Goal: Task Accomplishment & Management: Complete application form

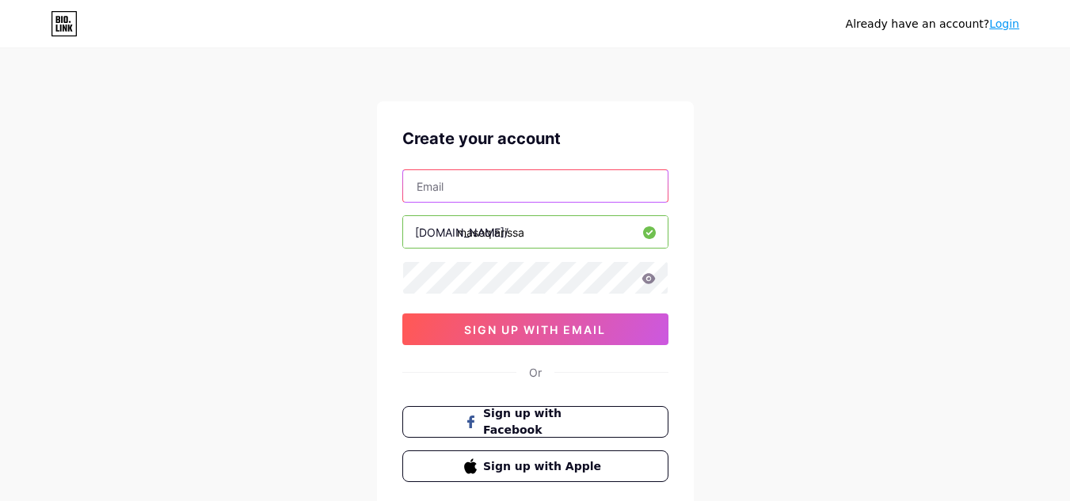
click at [488, 181] on input "text" at bounding box center [535, 186] width 265 height 32
type input "[EMAIL_ADDRESS][DOMAIN_NAME]"
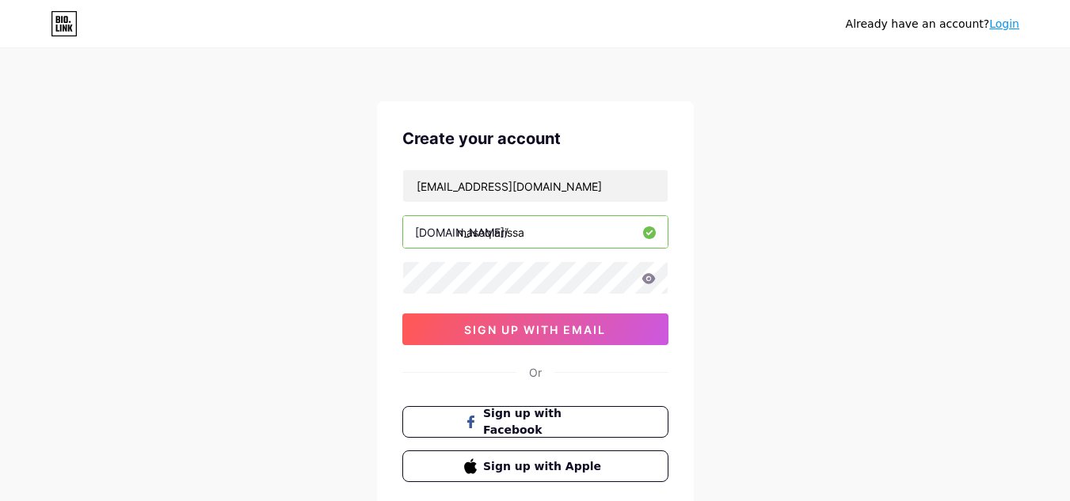
click at [808, 260] on div "Already have an account? Login Create your account larissamaia.lima@hotmail.com…" at bounding box center [535, 303] width 1070 height 606
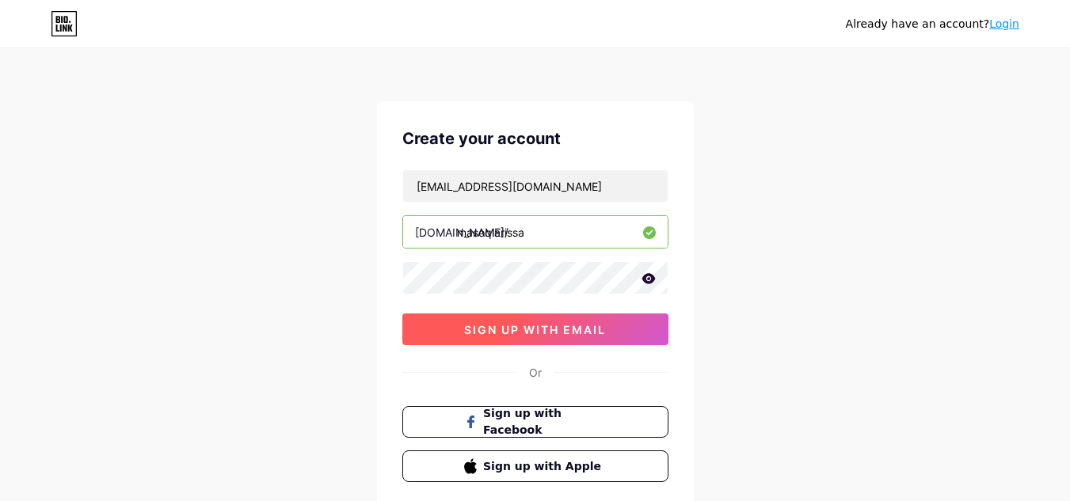
click at [597, 314] on button "sign up with email" at bounding box center [535, 330] width 266 height 32
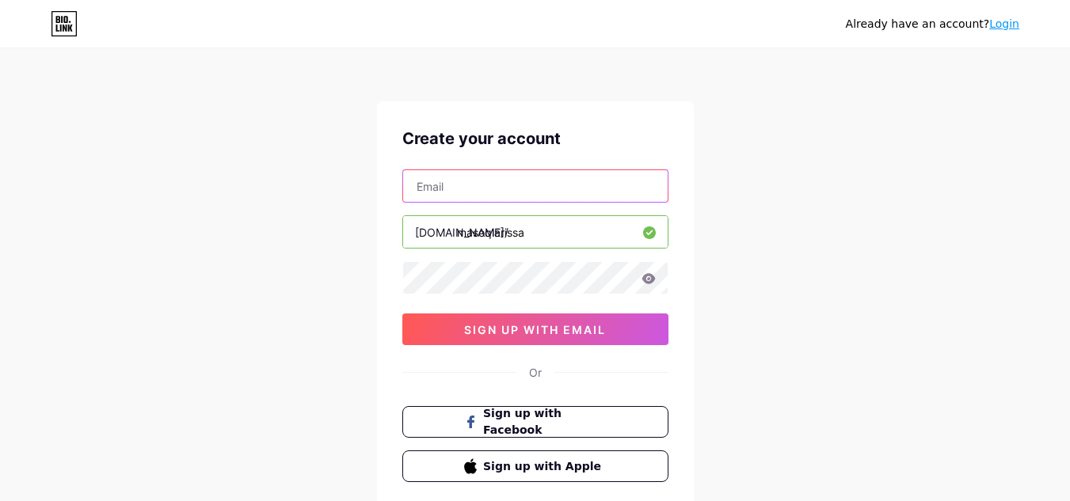
click at [518, 197] on input "text" at bounding box center [535, 186] width 265 height 32
type input "[EMAIL_ADDRESS][DOMAIN_NAME]"
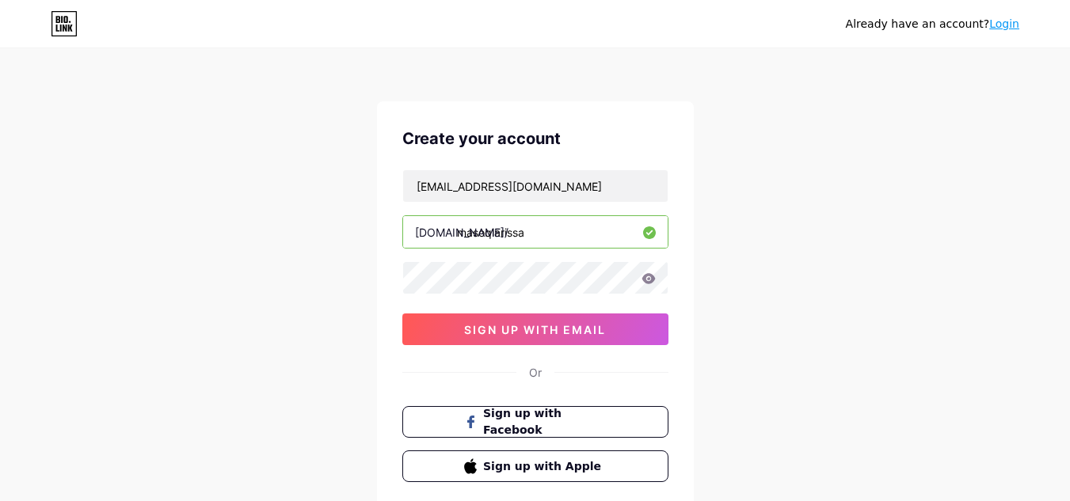
click at [516, 259] on div "[EMAIL_ADDRESS][DOMAIN_NAME] [DOMAIN_NAME]/ masoqlarissa 0cAFcWeA7SFSitx69rD54O…" at bounding box center [535, 258] width 266 height 176
click at [651, 281] on icon at bounding box center [648, 278] width 13 height 10
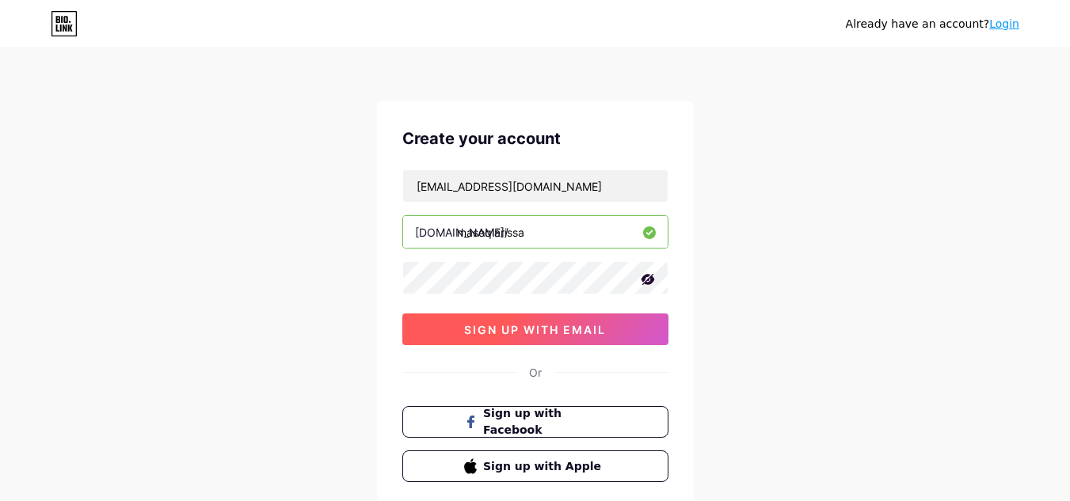
click at [509, 325] on span "sign up with email" at bounding box center [535, 329] width 142 height 13
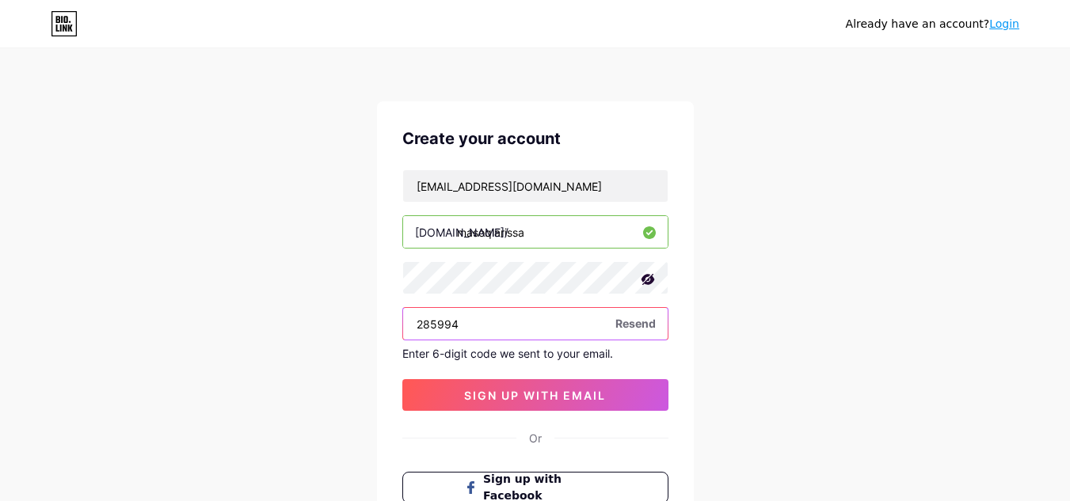
type input "285994"
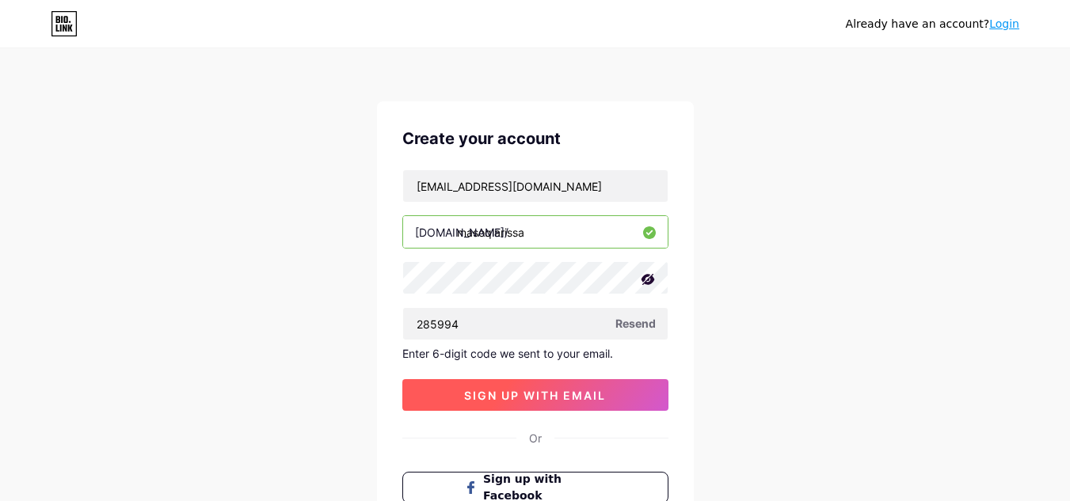
click at [545, 400] on span "sign up with email" at bounding box center [535, 395] width 142 height 13
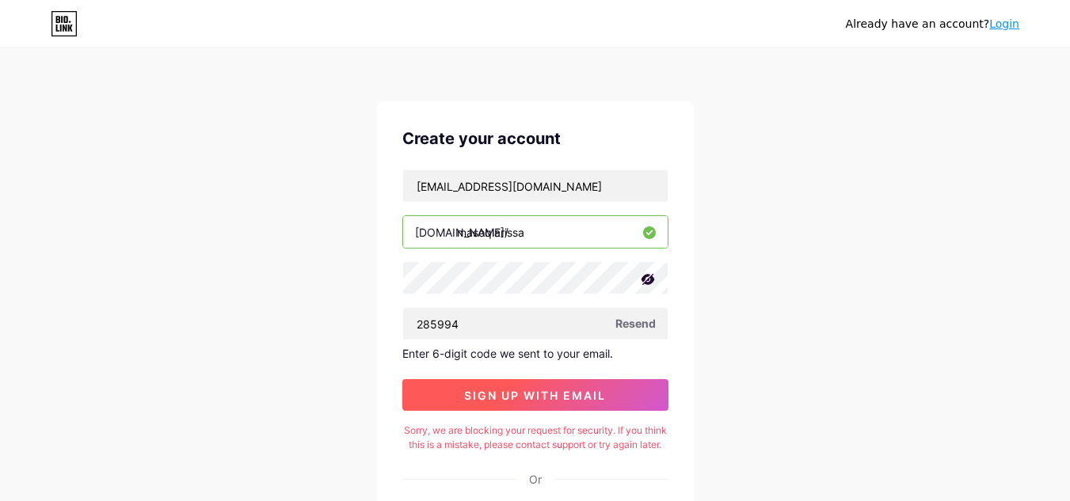
click at [527, 391] on span "sign up with email" at bounding box center [535, 395] width 142 height 13
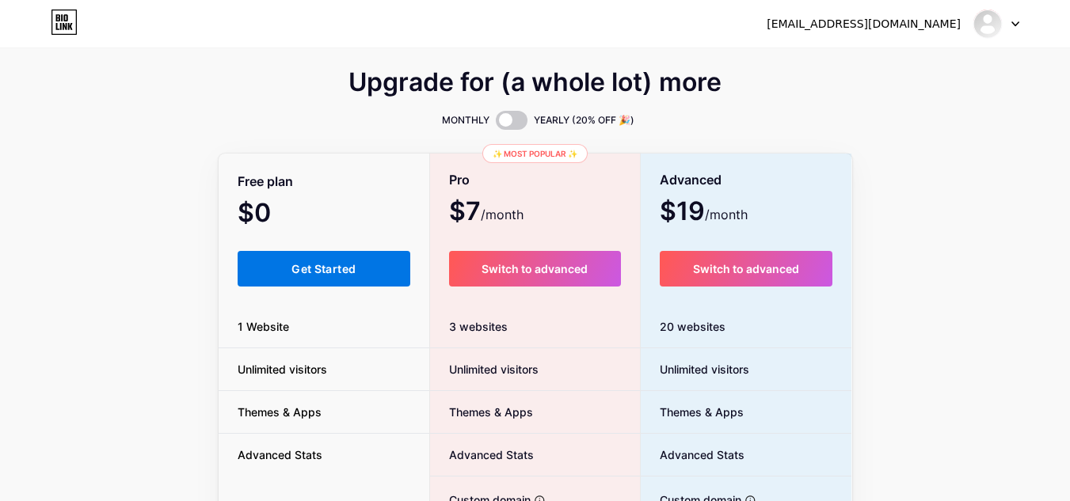
click at [258, 285] on button "Get Started" at bounding box center [324, 269] width 173 height 36
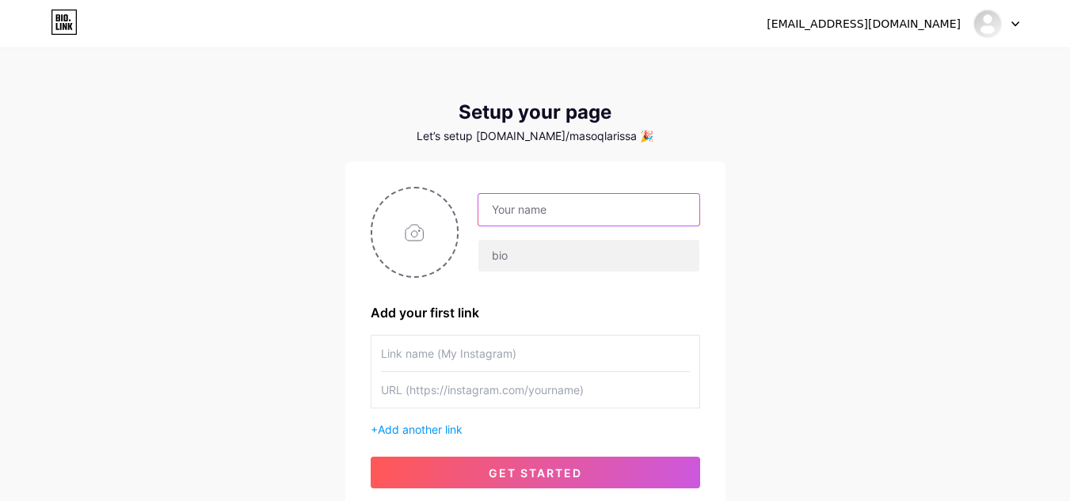
click at [524, 205] on input "text" at bounding box center [589, 210] width 220 height 32
type input "[PERSON_NAME]"
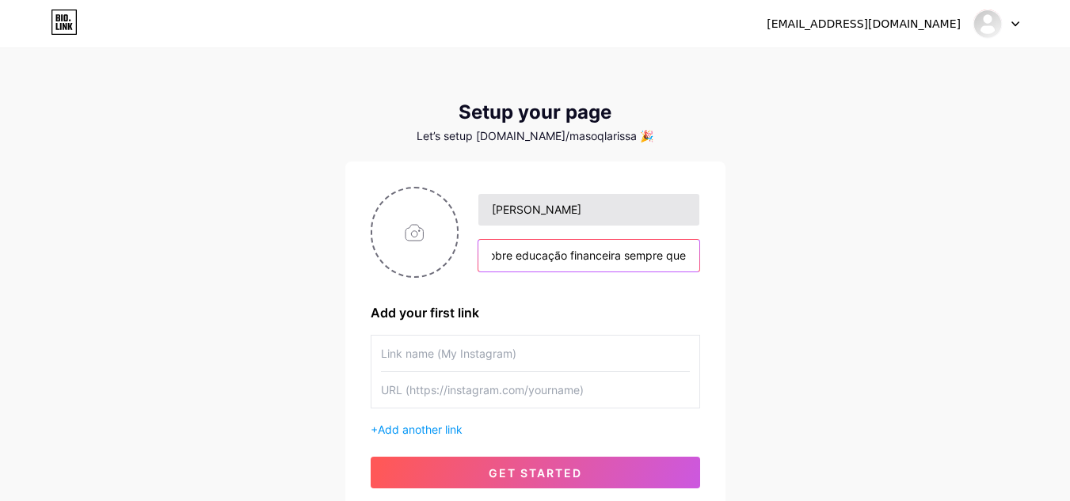
scroll to position [0, 254]
type input "jornalista, [PERSON_NAME] e viajante; falando sobre educação financeira sempre …"
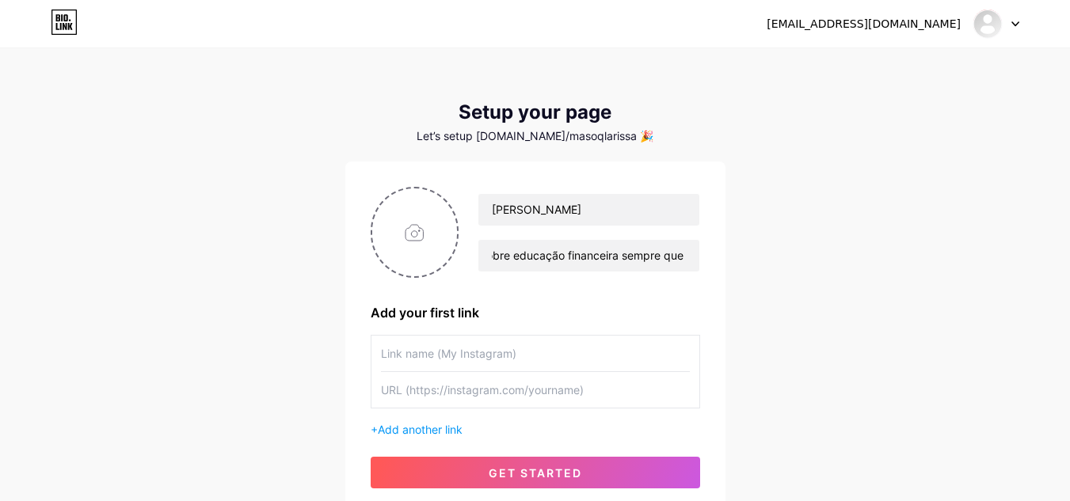
click at [544, 337] on input "text" at bounding box center [535, 354] width 309 height 36
type input "a"
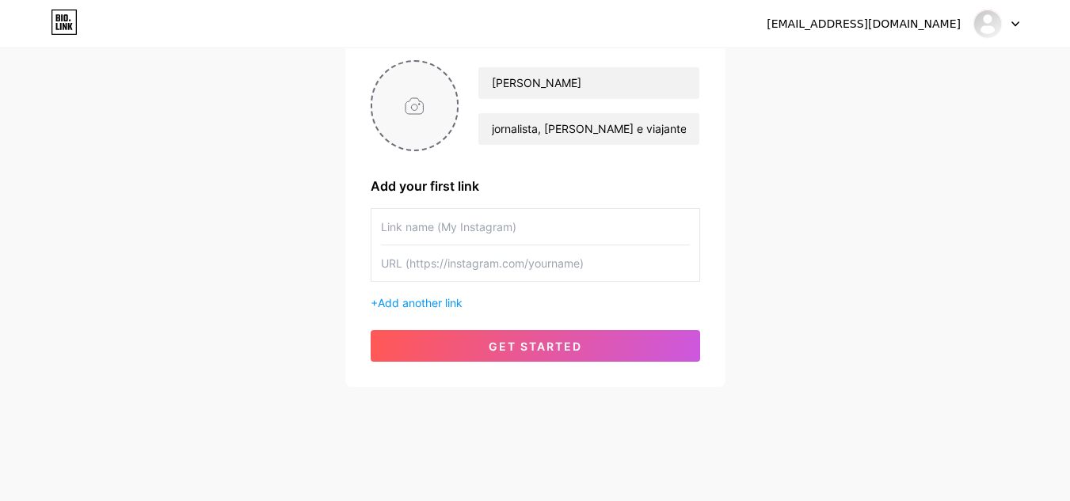
click at [440, 125] on input "file" at bounding box center [415, 106] width 86 height 88
type input "C:\fakepath\CACO0644.JPG"
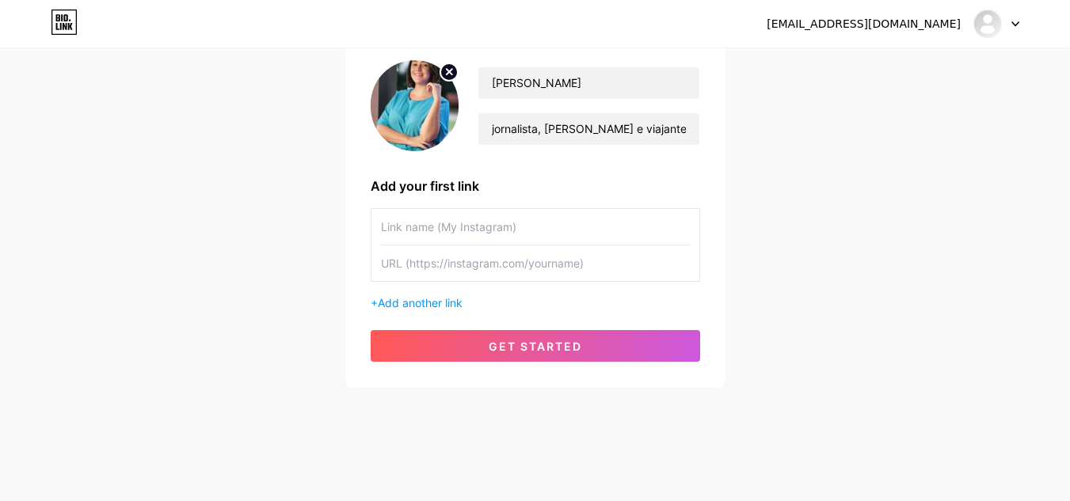
click at [515, 233] on input "text" at bounding box center [535, 227] width 309 height 36
click at [412, 141] on img at bounding box center [415, 105] width 89 height 91
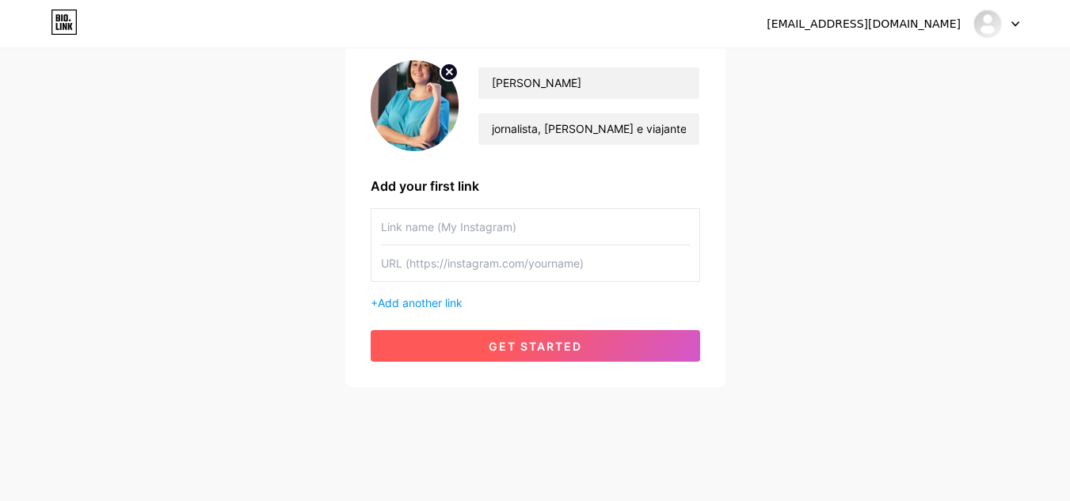
click at [497, 351] on span "get started" at bounding box center [535, 346] width 93 height 13
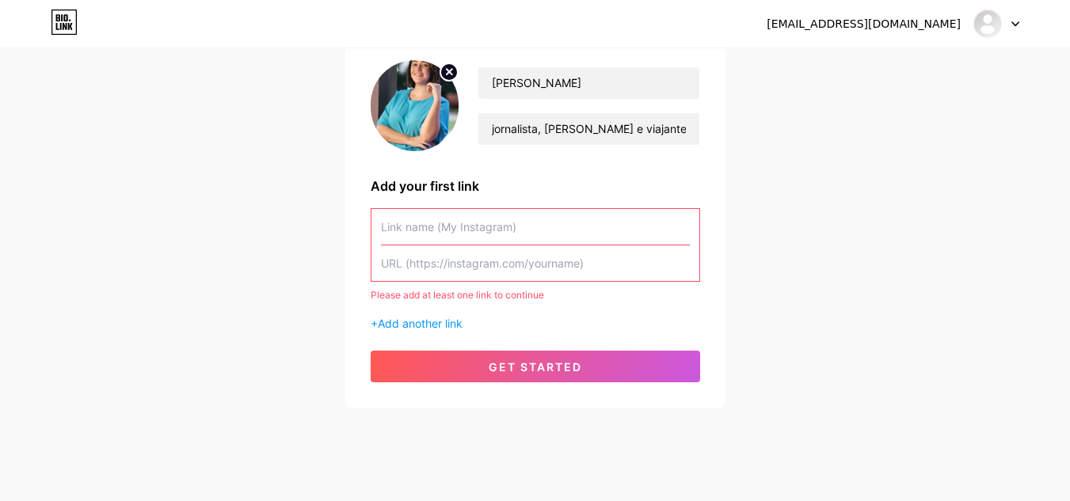
click at [448, 223] on input "text" at bounding box center [535, 227] width 309 height 36
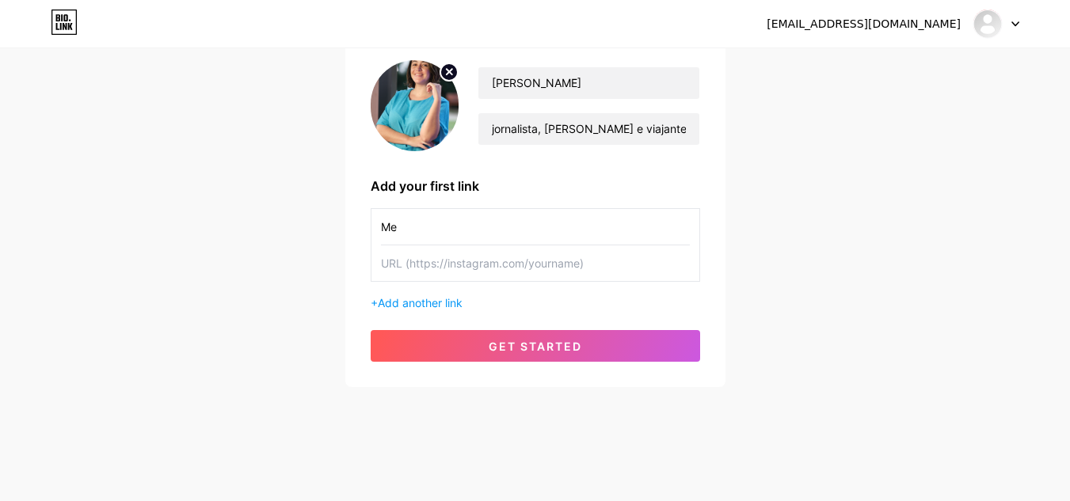
type input "M"
paste input "Reserva de emergência: como construir sendo CLT, PJ ou funcionário público?"
type input "Reserva de emergência: como construir sendo CLT, PJ ou funcionário público?"
click at [462, 279] on input "text" at bounding box center [535, 264] width 309 height 36
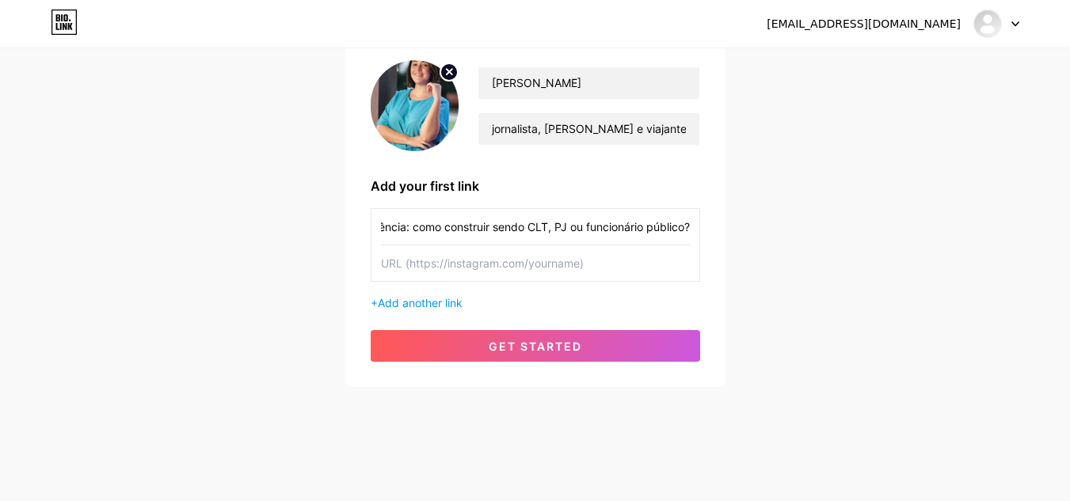
scroll to position [0, 0]
paste input "[URL][DOMAIN_NAME]"
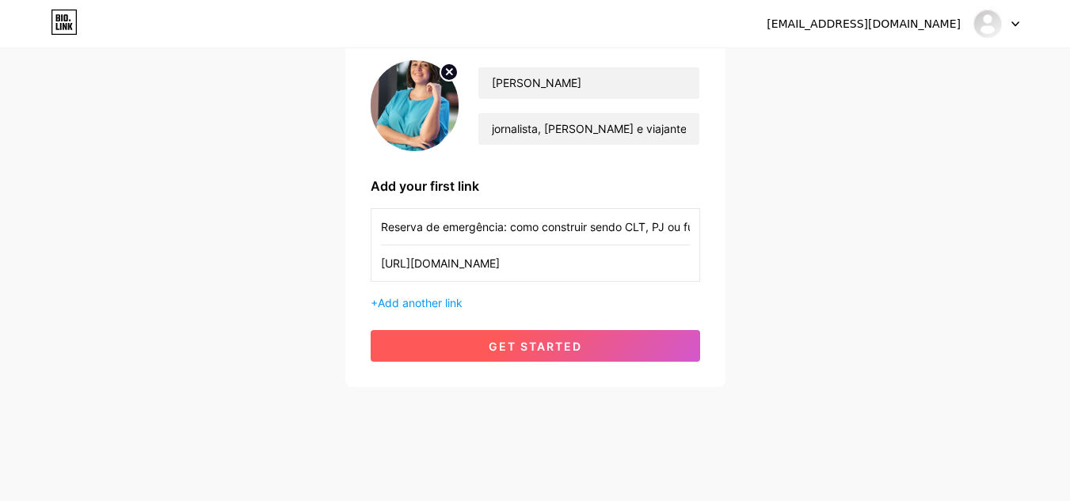
type input "[URL][DOMAIN_NAME]"
click at [536, 349] on span "get started" at bounding box center [535, 346] width 93 height 13
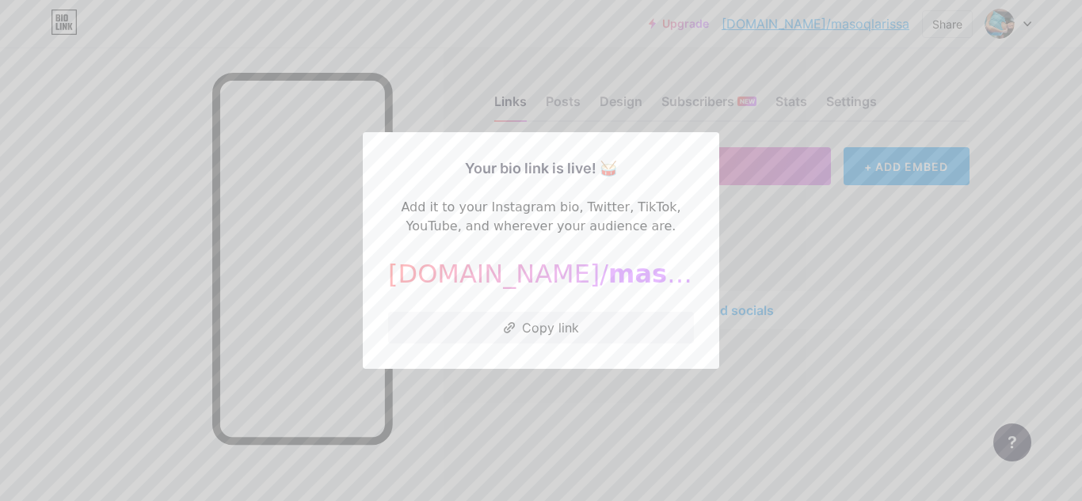
click at [795, 354] on div at bounding box center [541, 250] width 1082 height 501
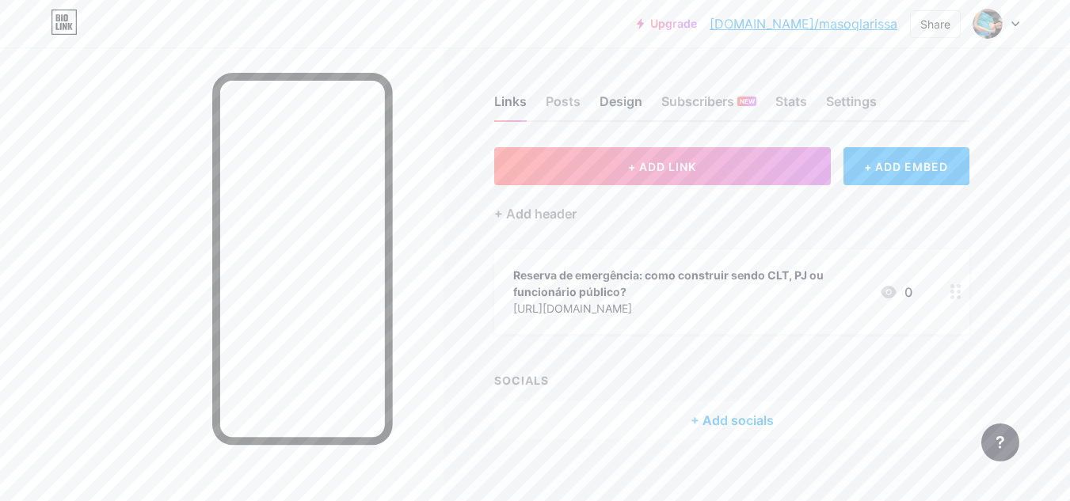
click at [607, 96] on div "Design" at bounding box center [621, 106] width 43 height 29
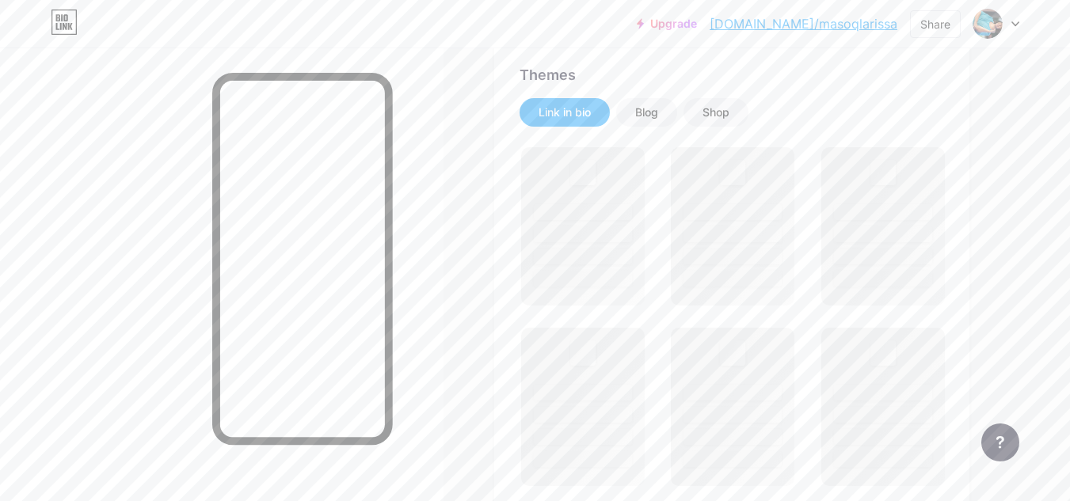
scroll to position [368, 0]
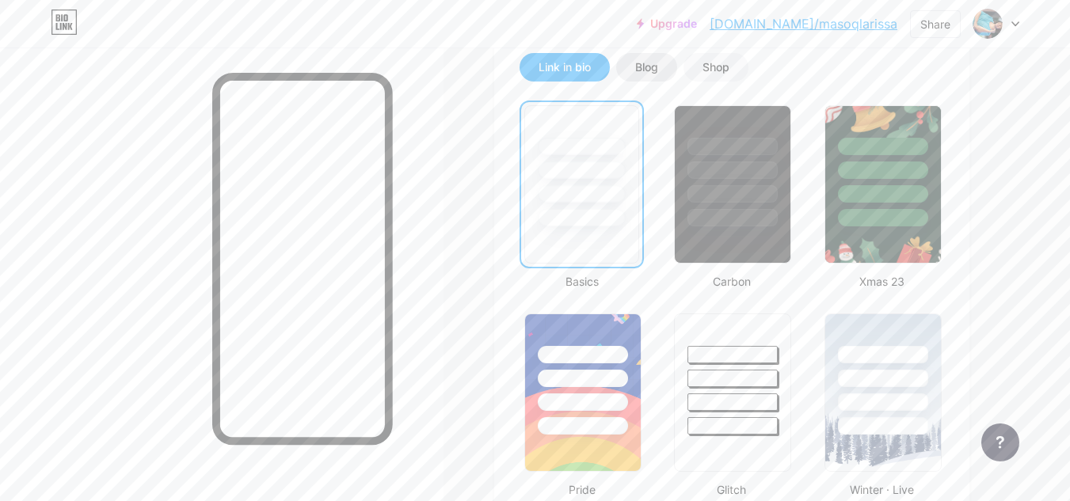
click at [650, 76] on div "Blog" at bounding box center [646, 67] width 61 height 29
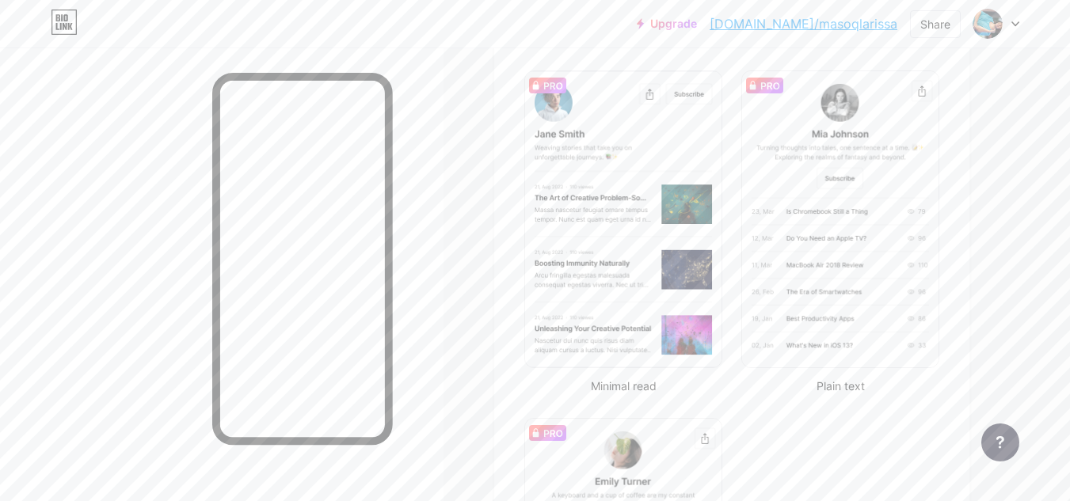
scroll to position [385, 0]
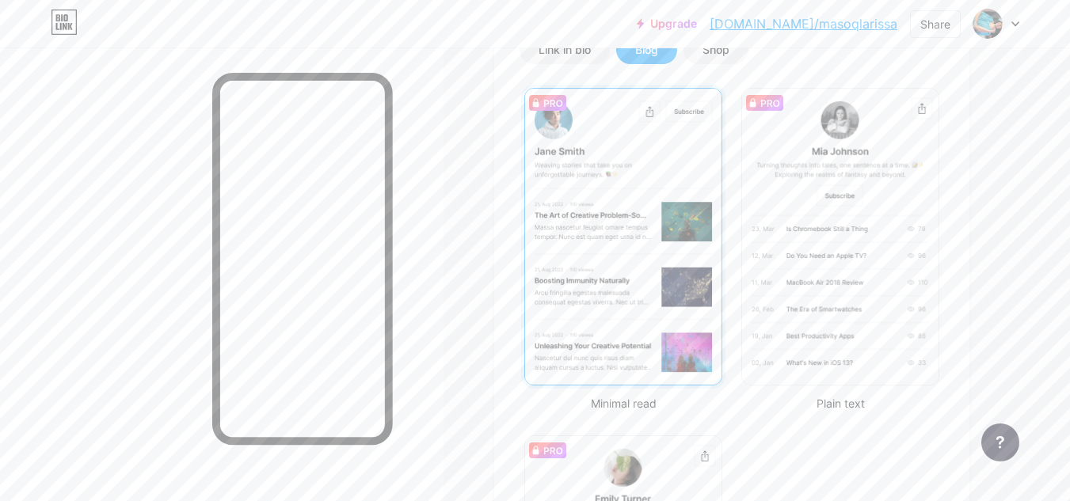
click at [621, 249] on img at bounding box center [623, 237] width 196 height 296
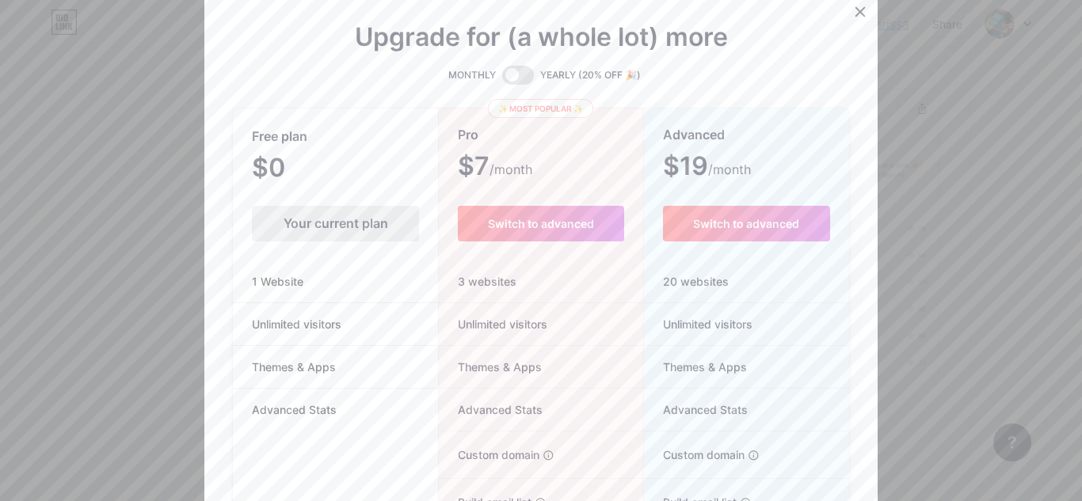
click at [306, 220] on div "Your current plan" at bounding box center [335, 224] width 167 height 36
click at [846, 16] on div at bounding box center [860, 12] width 29 height 29
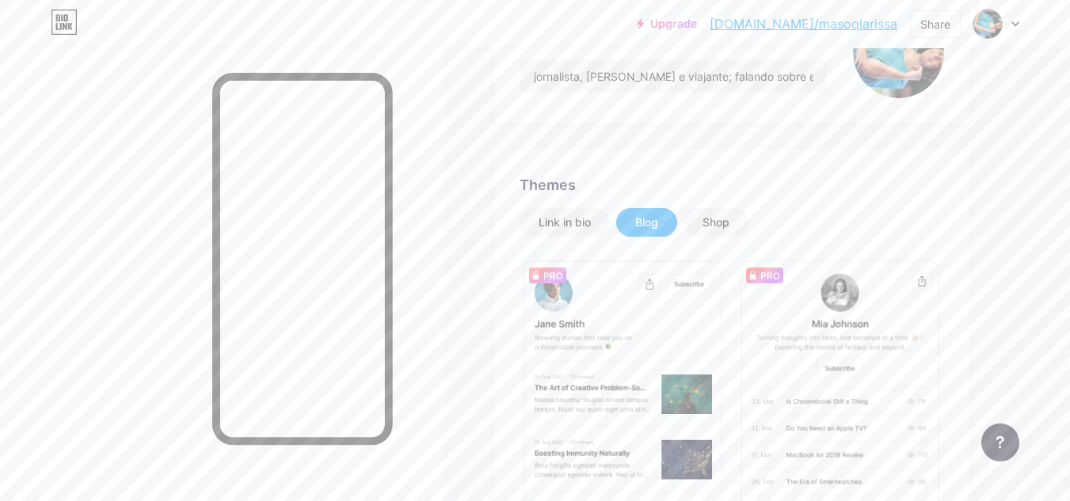
scroll to position [267, 0]
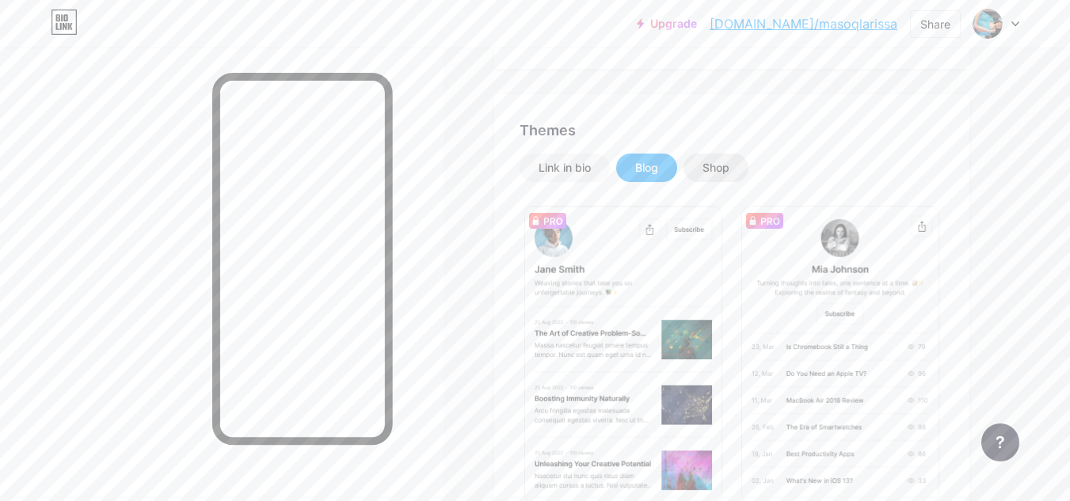
click at [719, 177] on div "Shop" at bounding box center [716, 168] width 65 height 29
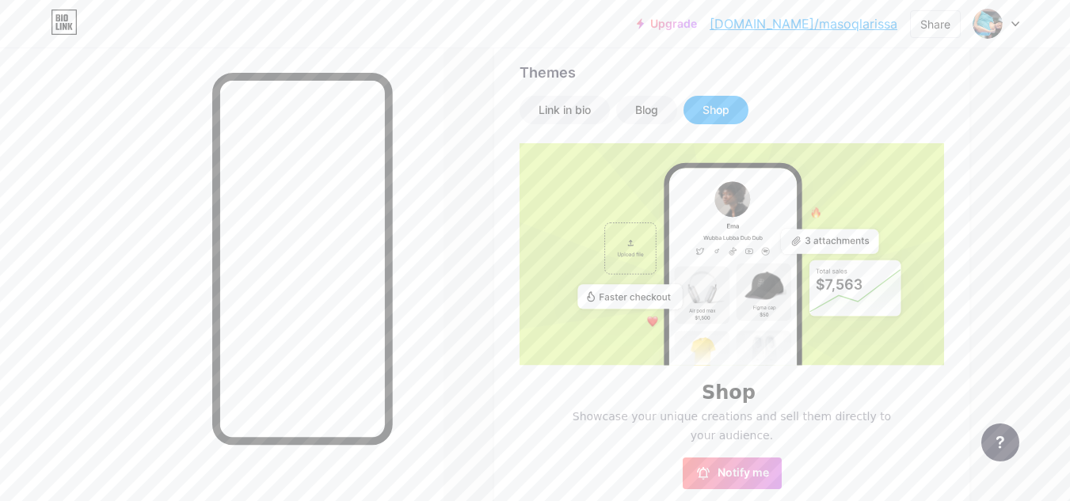
scroll to position [322, 0]
click at [540, 107] on div "Link in bio" at bounding box center [565, 113] width 52 height 16
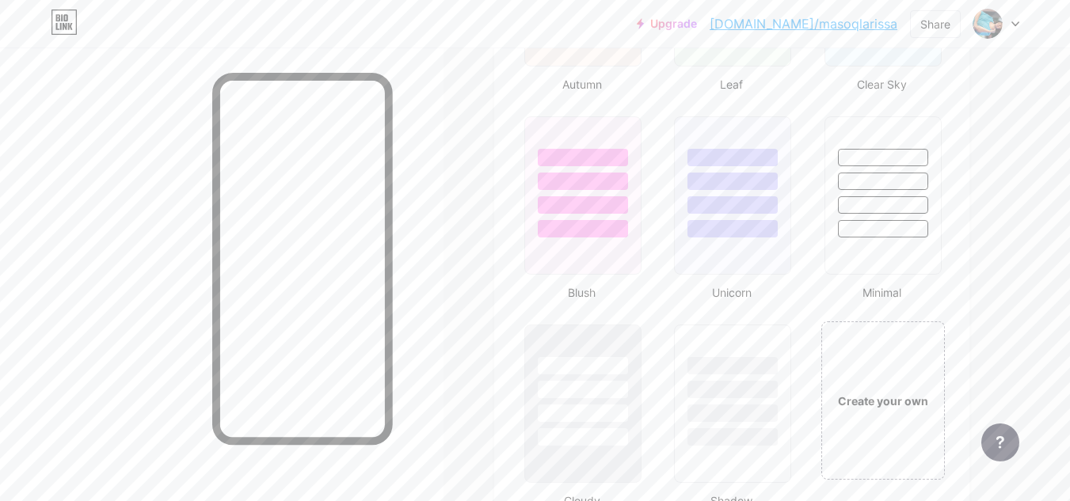
scroll to position [818, 0]
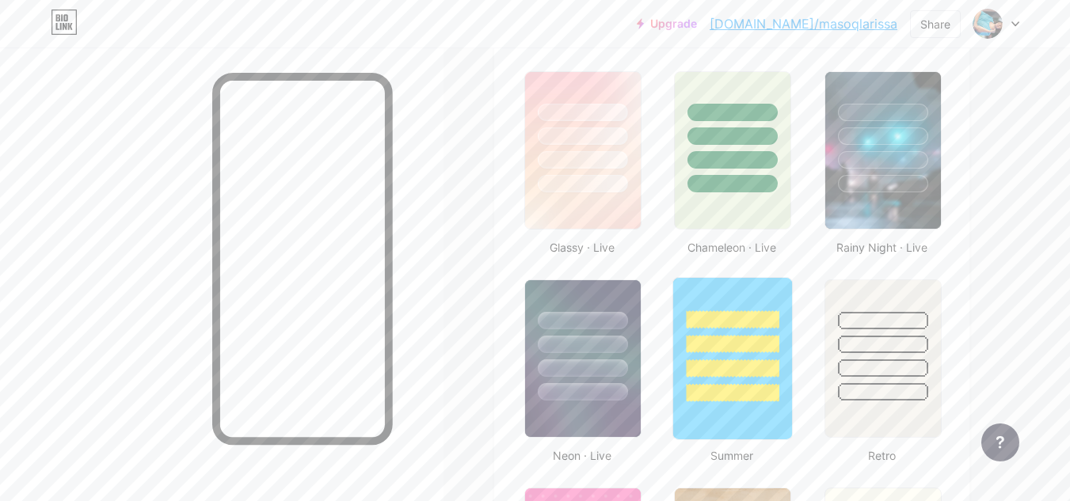
click at [765, 361] on div at bounding box center [733, 369] width 93 height 18
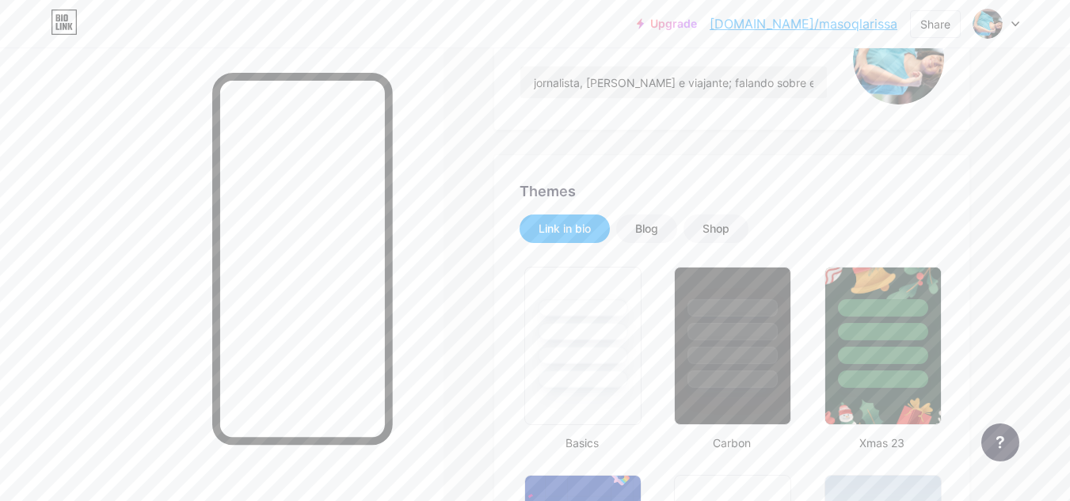
scroll to position [178, 0]
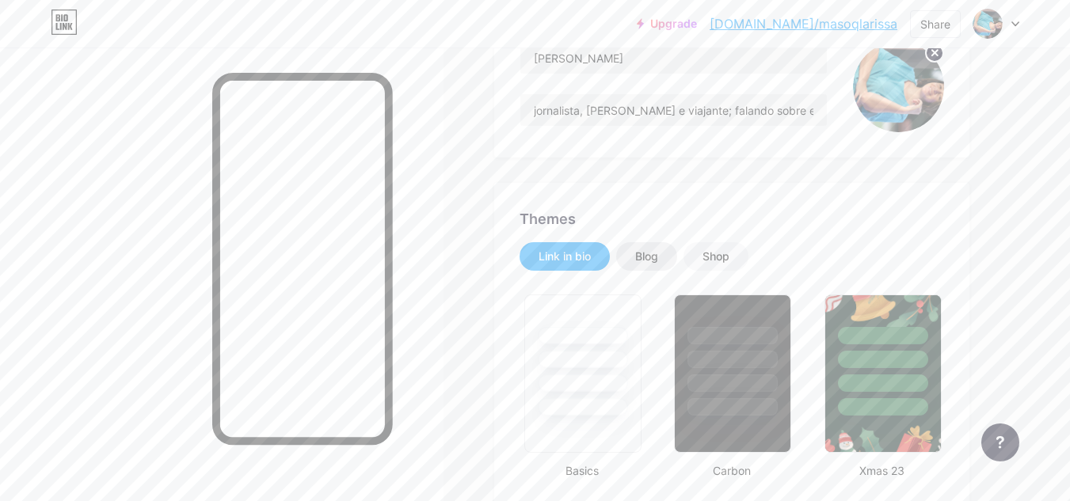
click at [633, 254] on div "Blog" at bounding box center [646, 256] width 61 height 29
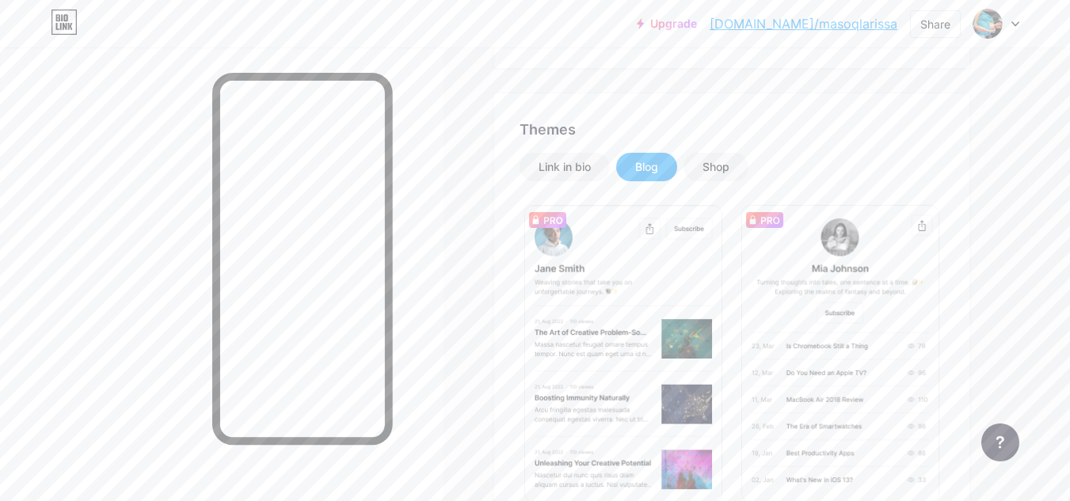
scroll to position [265, 0]
click at [727, 156] on div "Shop" at bounding box center [716, 169] width 65 height 29
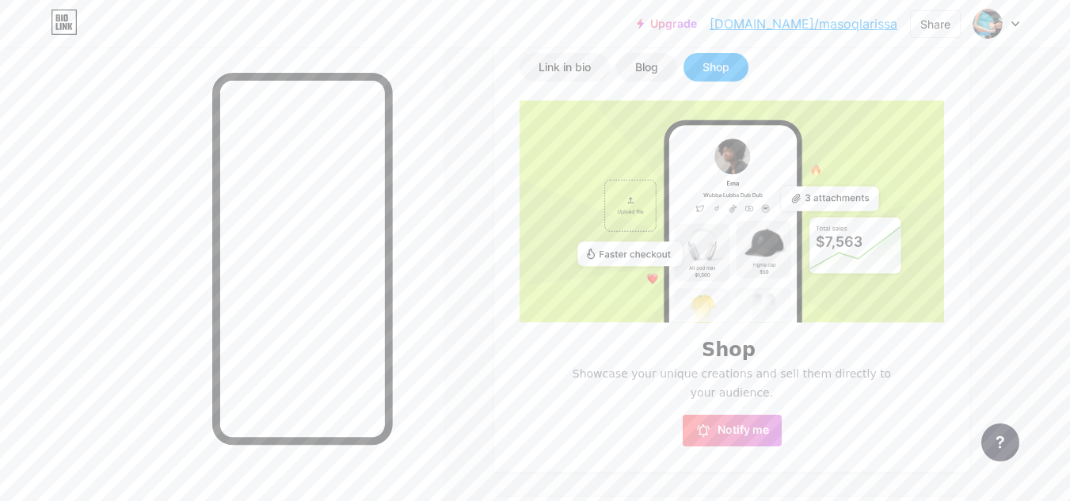
scroll to position [374, 0]
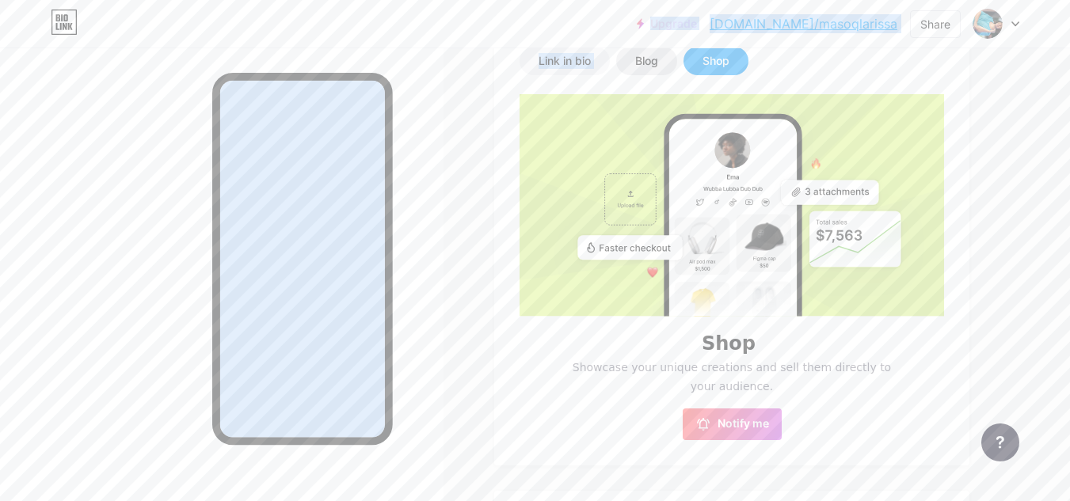
drag, startPoint x: 629, startPoint y: 47, endPoint x: 632, endPoint y: 55, distance: 8.5
click at [632, 55] on div "Upgrade [DOMAIN_NAME]/masoql... [DOMAIN_NAME]/masoqlarissa Share Switch account…" at bounding box center [535, 321] width 1070 height 1390
click at [632, 55] on div "Blog" at bounding box center [646, 61] width 61 height 29
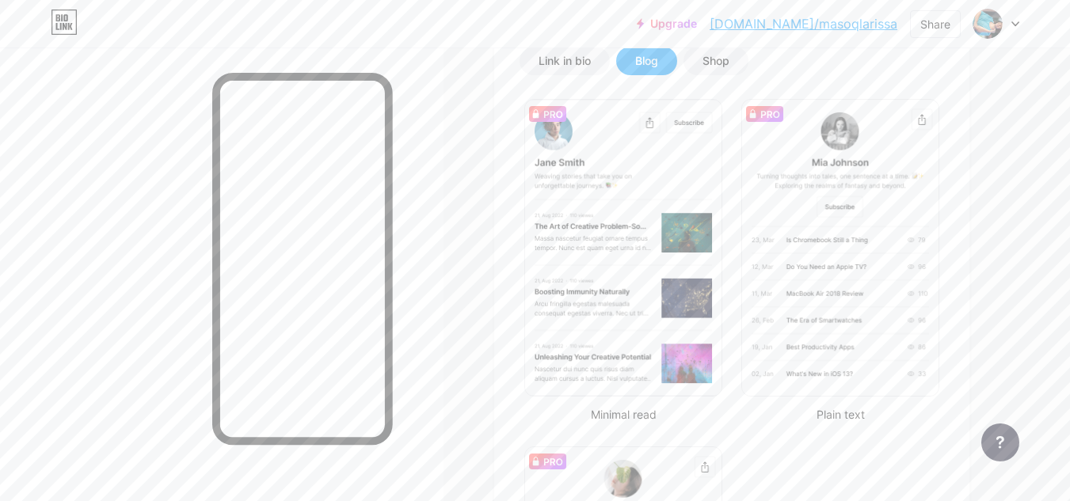
click at [810, 65] on div "Link in bio Blog Shop" at bounding box center [732, 61] width 425 height 29
